Goal: Navigation & Orientation: Find specific page/section

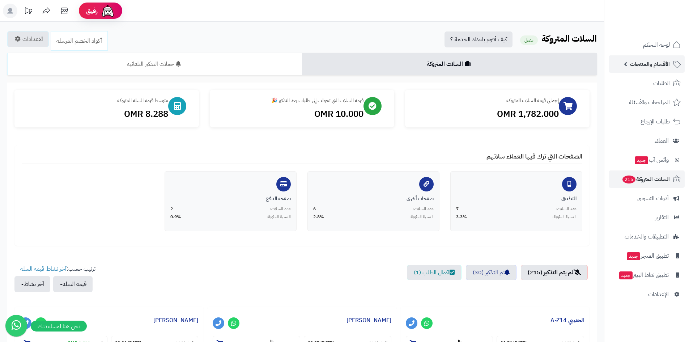
click at [644, 68] on span "الأقسام والمنتجات" at bounding box center [650, 64] width 40 height 10
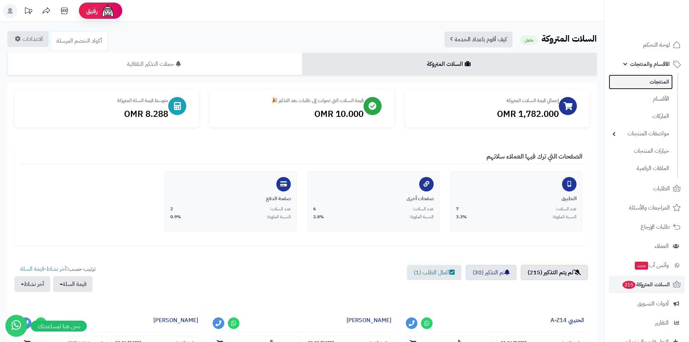
click at [642, 88] on link "المنتجات" at bounding box center [641, 82] width 64 height 15
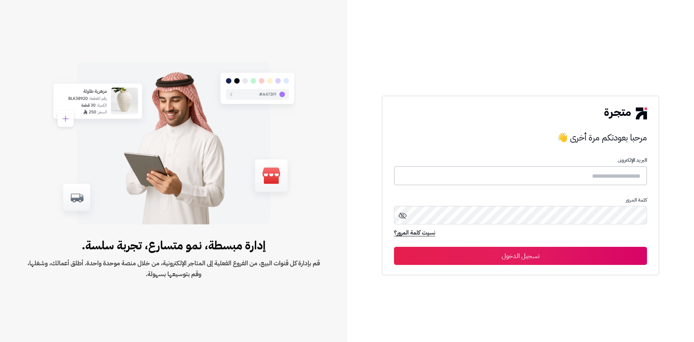
type input "*****"
click at [464, 261] on button "تسجيل الدخول" at bounding box center [520, 255] width 253 height 18
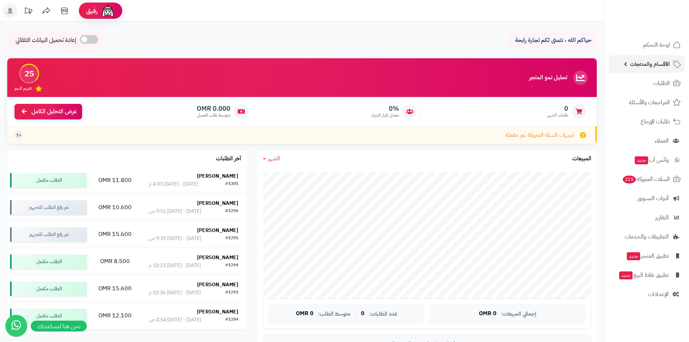
click at [664, 71] on link "الأقسام والمنتجات" at bounding box center [647, 63] width 76 height 17
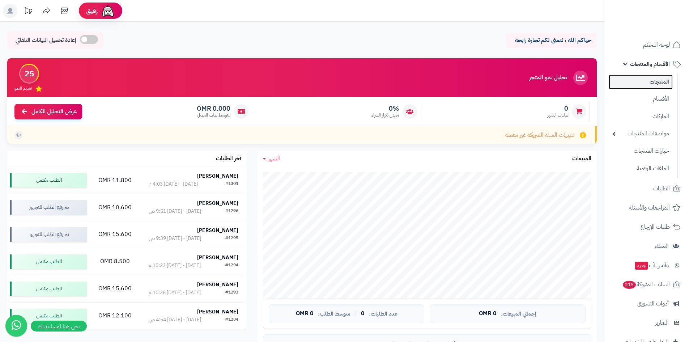
click at [654, 84] on link "المنتجات" at bounding box center [641, 82] width 64 height 15
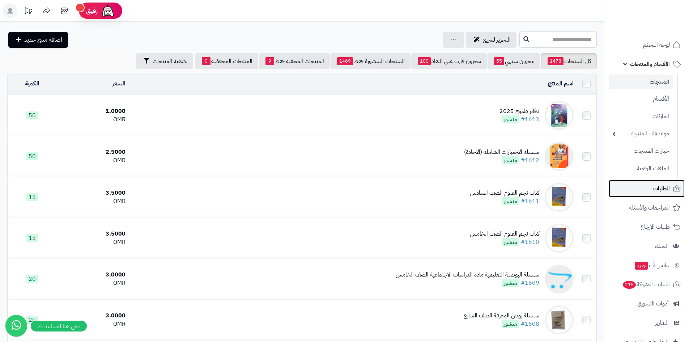
click at [646, 194] on link "الطلبات" at bounding box center [647, 188] width 76 height 17
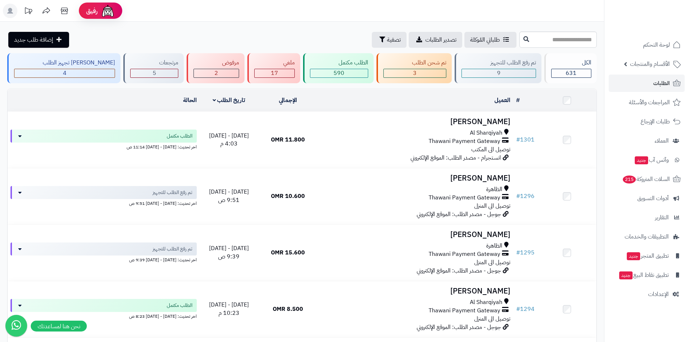
drag, startPoint x: 421, startPoint y: 13, endPoint x: 499, endPoint y: 14, distance: 78.1
click at [499, 14] on header "رفيق ! الطلبات معالجة مكتمل إرجاع المنتجات العملاء المتواجدون الان 1440 عملاء م…" at bounding box center [344, 11] width 689 height 22
drag, startPoint x: 503, startPoint y: 6, endPoint x: 495, endPoint y: 9, distance: 8.5
click at [495, 9] on header "رفيق ! الطلبات معالجة مكتمل إرجاع المنتجات العملاء المتواجدون الان 1440 عملاء م…" at bounding box center [344, 11] width 689 height 22
